Goal: Information Seeking & Learning: Find specific fact

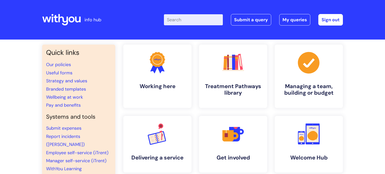
click at [186, 18] on input "Enter your search term here..." at bounding box center [193, 19] width 59 height 11
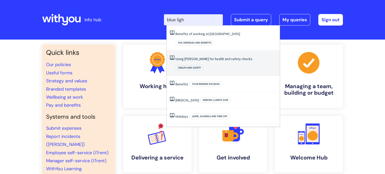
type input "blue light"
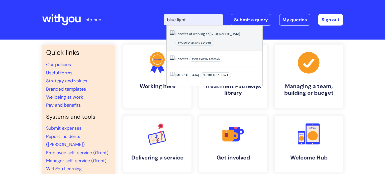
click at [210, 34] on link "Benefits of working at [GEOGRAPHIC_DATA]" at bounding box center [207, 34] width 65 height 5
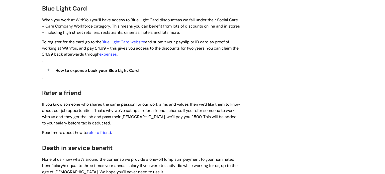
scroll to position [541, 0]
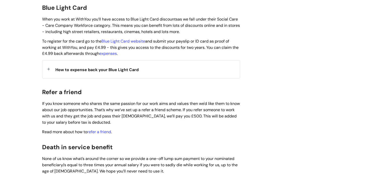
click at [143, 66] on div "How to expense back your Blue Light Card" at bounding box center [140, 69] width 197 height 18
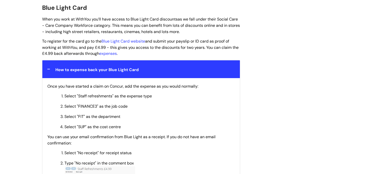
click at [119, 84] on span "Once you have started a claim on Concur, add the expense as you would normally:" at bounding box center [122, 86] width 151 height 5
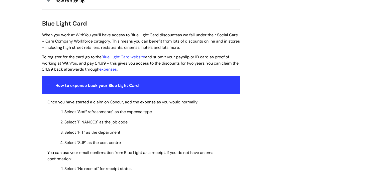
scroll to position [521, 0]
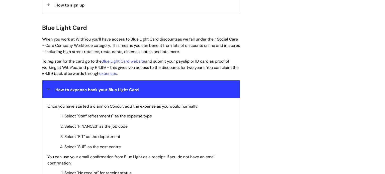
click at [370, 28] on div "Info Hub Categories Working here Pay, expenses and benefits Benefits of working…" at bounding box center [192, 137] width 385 height 1237
click at [83, 87] on span "How to expense back your Blue Light Card" at bounding box center [96, 89] width 83 height 5
